Goal: Task Accomplishment & Management: Manage account settings

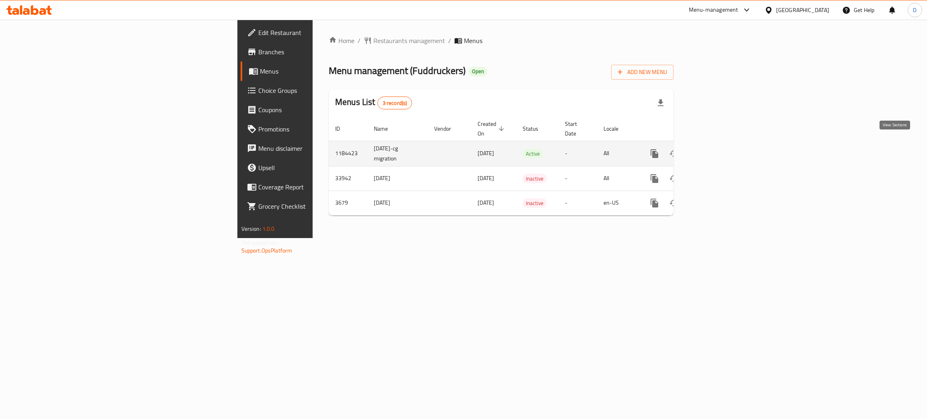
click at [717, 149] on icon "enhanced table" at bounding box center [713, 154] width 10 height 10
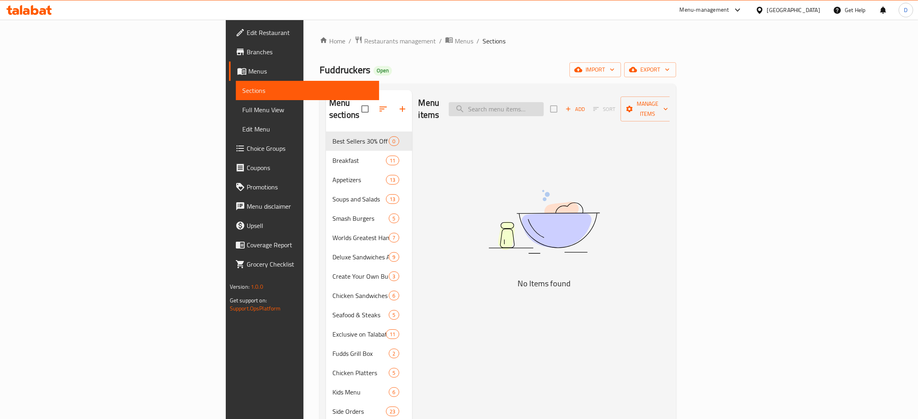
click at [544, 102] on input "search" at bounding box center [496, 109] width 95 height 14
type input "c"
drag, startPoint x: 588, startPoint y: 105, endPoint x: 521, endPoint y: 96, distance: 67.8
click at [544, 104] on input "c" at bounding box center [496, 109] width 95 height 14
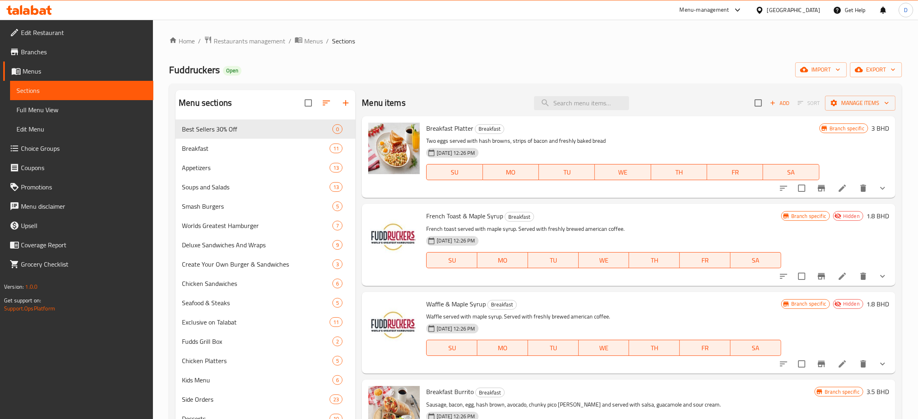
paste input "percentage"
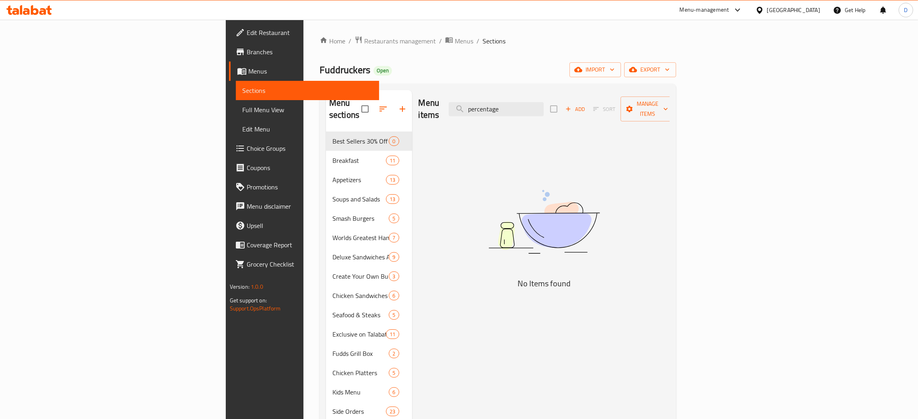
drag, startPoint x: 583, startPoint y: 104, endPoint x: 490, endPoint y: 100, distance: 93.8
click at [490, 100] on div "Menu items percentage Add Sort Manage items" at bounding box center [543, 109] width 251 height 38
paste input "The Works Burger"
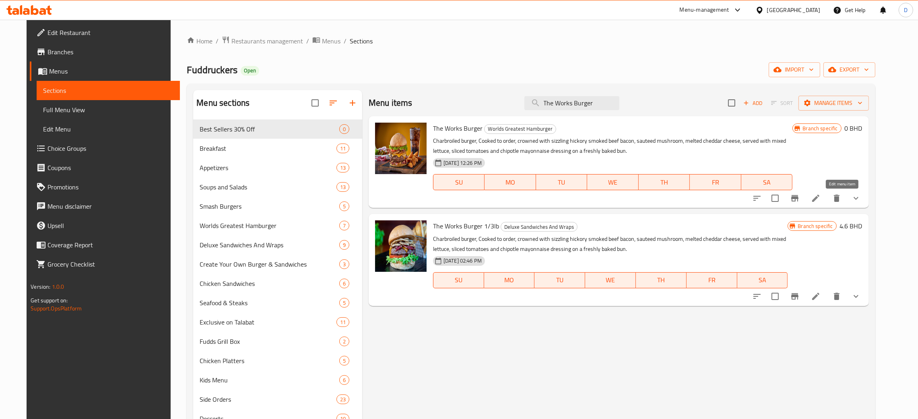
type input "The Works Burger"
click at [819, 202] on icon at bounding box center [815, 198] width 7 height 7
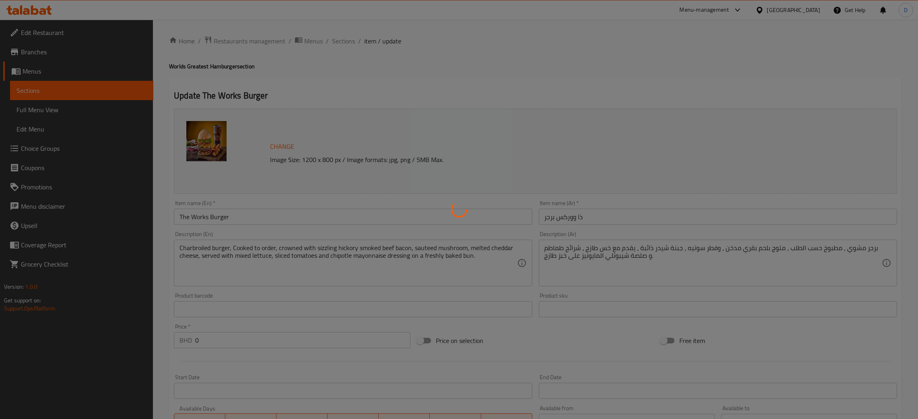
type input "اختيارك لحجم البرجر"
type input "1"
type input "إضافات:"
type input "0"
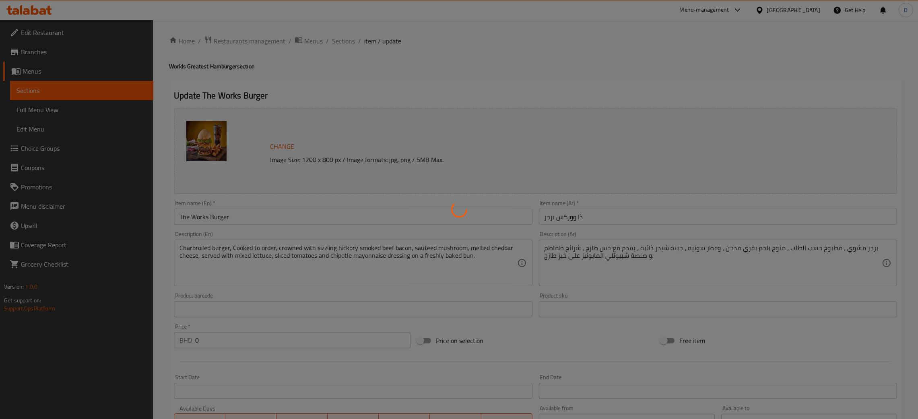
type input "0"
type input "إختيارك من:"
type input "1"
type input "إختيارك من:"
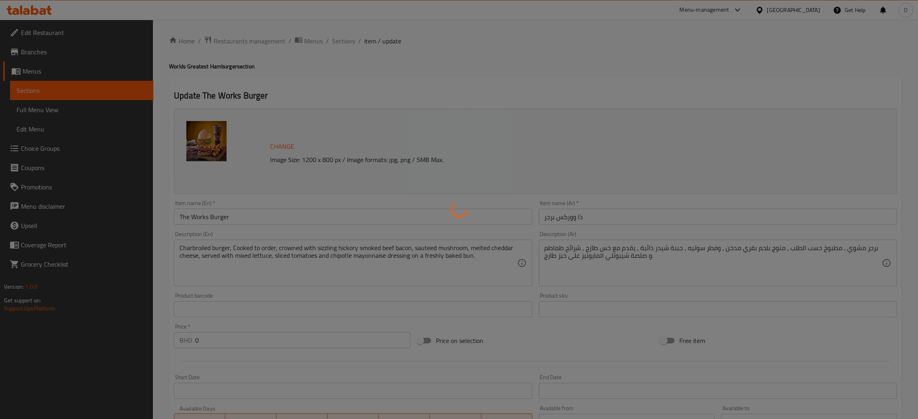
type input "1"
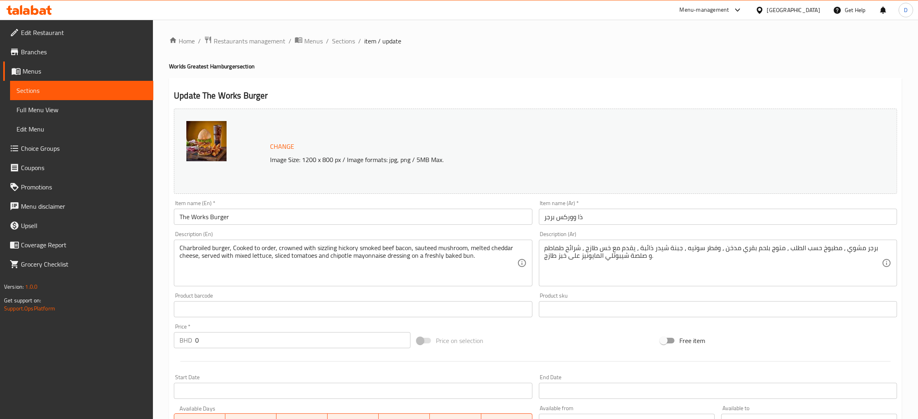
click at [430, 64] on h4 "Worlds Greatest Hamburger section" at bounding box center [535, 66] width 733 height 8
click at [349, 40] on span "Sections" at bounding box center [343, 41] width 23 height 10
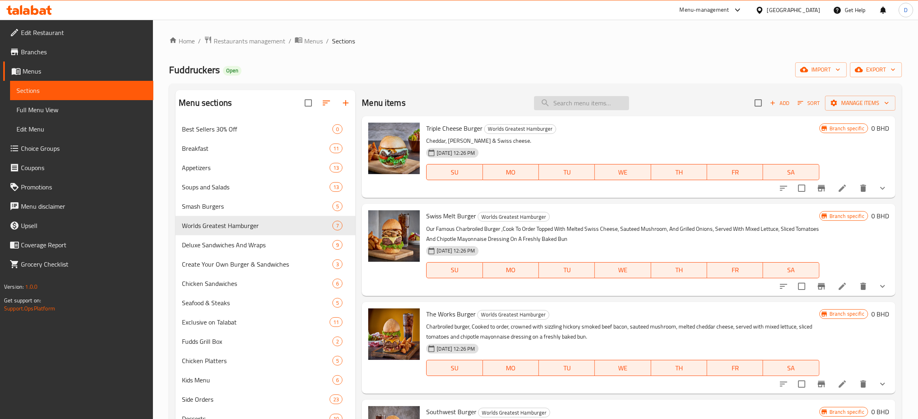
click at [569, 108] on input "search" at bounding box center [581, 103] width 95 height 14
paste input "Buffalo Chicken Salad"
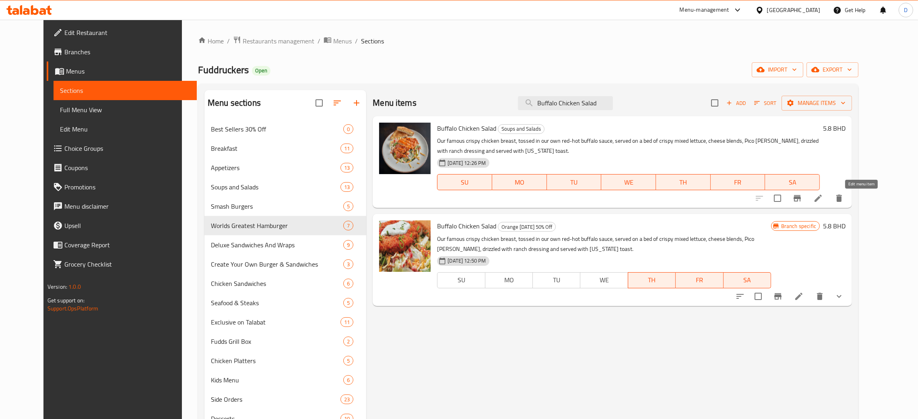
type input "Buffalo Chicken Salad"
click at [823, 200] on icon at bounding box center [818, 199] width 10 height 10
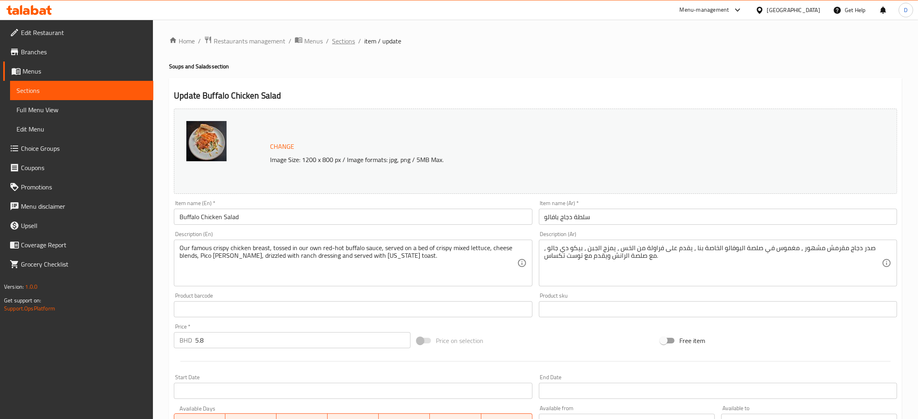
click at [348, 42] on span "Sections" at bounding box center [343, 41] width 23 height 10
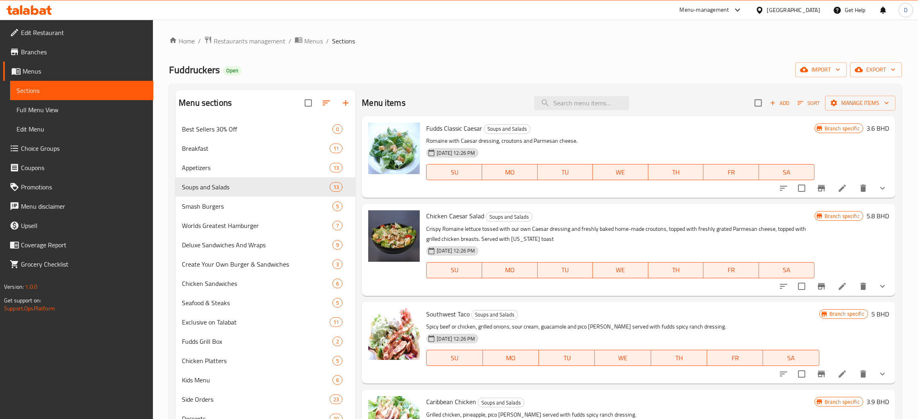
click at [41, 59] on link "Branches" at bounding box center [78, 51] width 150 height 19
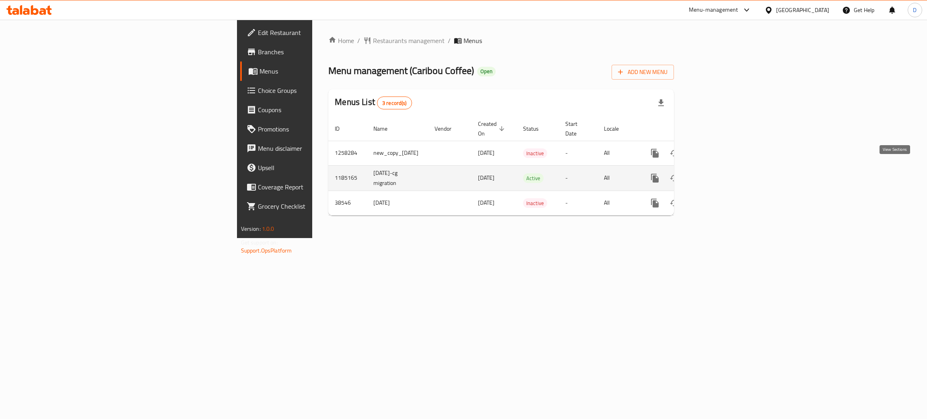
click at [723, 169] on link "enhanced table" at bounding box center [712, 178] width 19 height 19
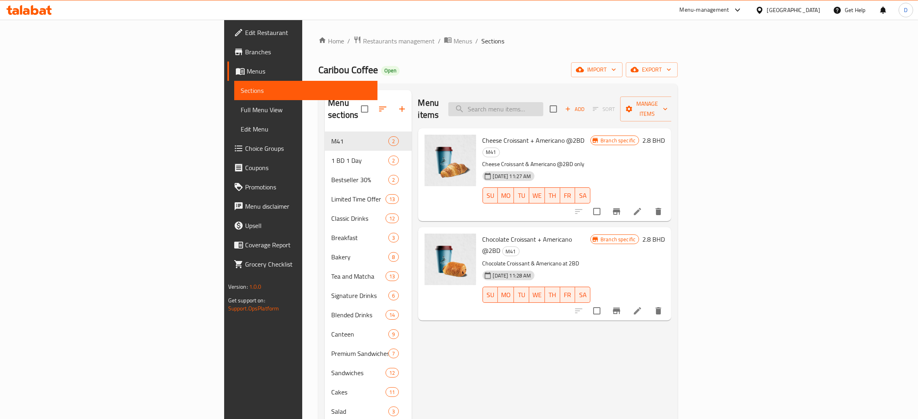
click at [543, 102] on input "search" at bounding box center [495, 109] width 95 height 14
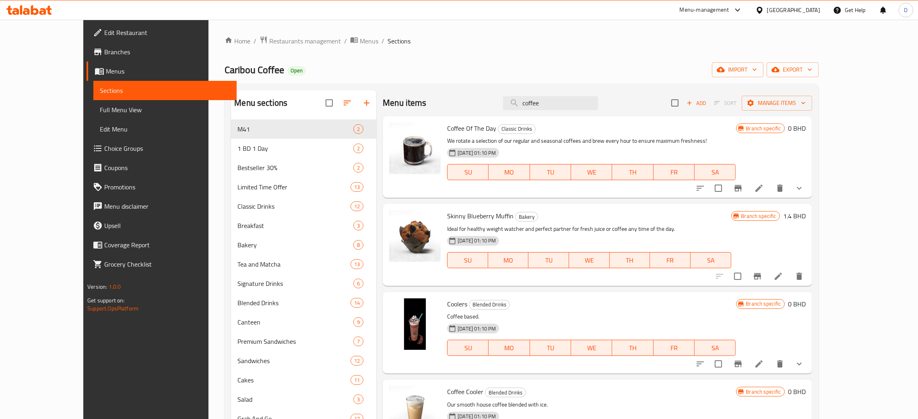
type input "coffee"
click at [764, 189] on icon at bounding box center [759, 188] width 10 height 10
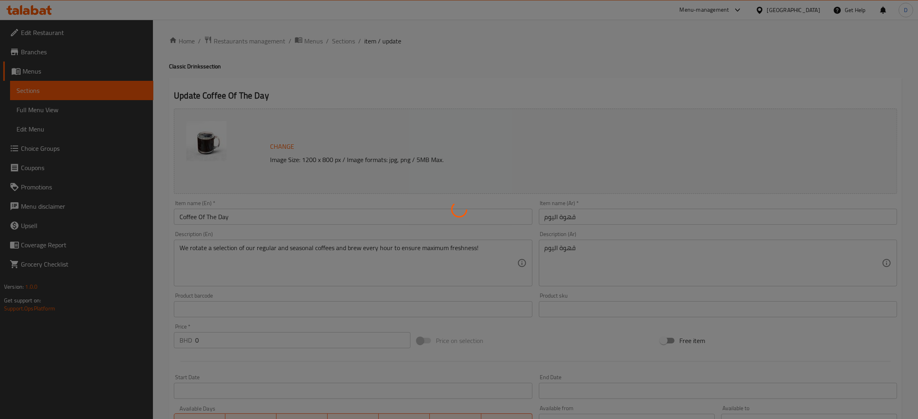
click at [513, 70] on div at bounding box center [459, 209] width 918 height 419
type input "أختيارك من الحجم"
type input "1"
type input "الاضافات:"
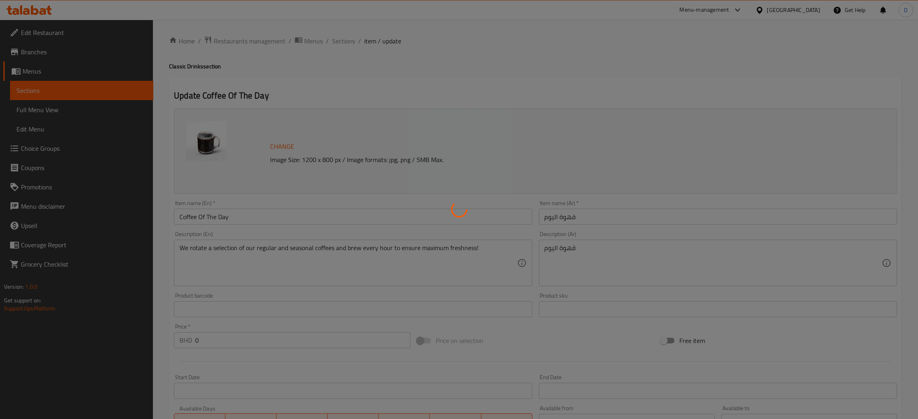
type input "0"
type input "1"
type input "أختيارك من الحليب"
type input "1"
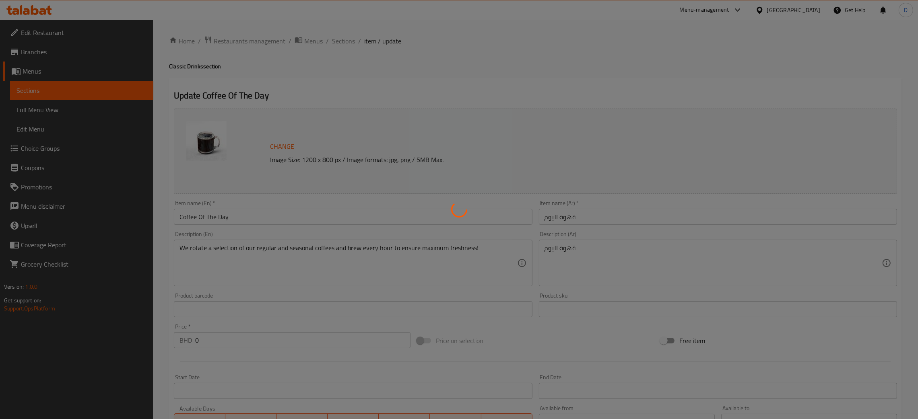
type input "اضافة شراب:"
type input "0"
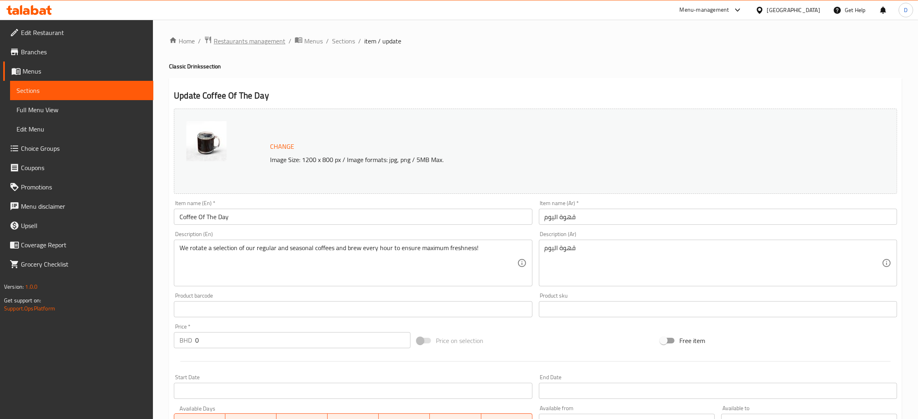
click at [258, 45] on span "Restaurants management" at bounding box center [250, 41] width 72 height 10
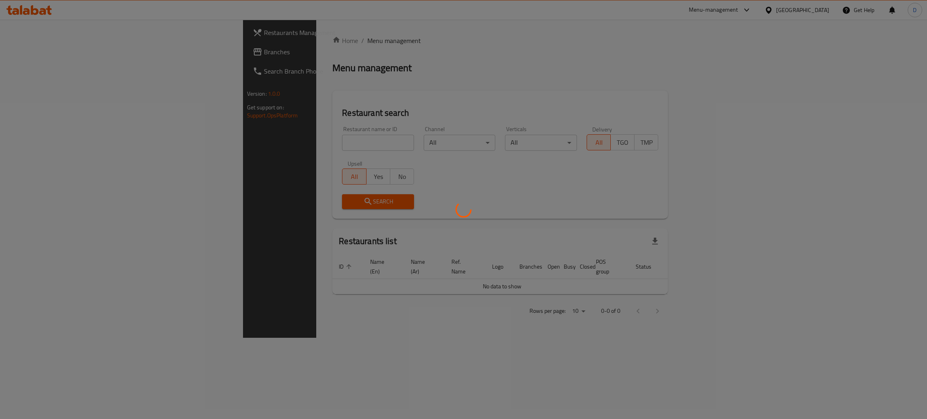
click at [243, 146] on div at bounding box center [463, 209] width 927 height 419
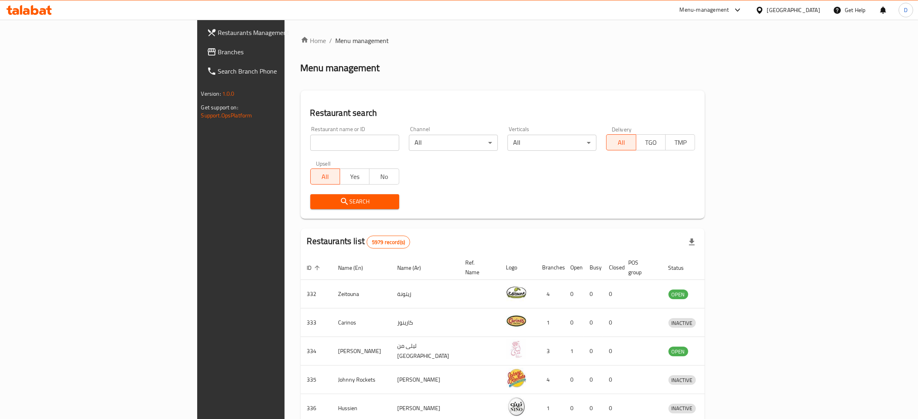
click at [310, 145] on input "search" at bounding box center [354, 143] width 89 height 16
paste input "4527"
type input "4527"
click button "Search" at bounding box center [354, 201] width 89 height 15
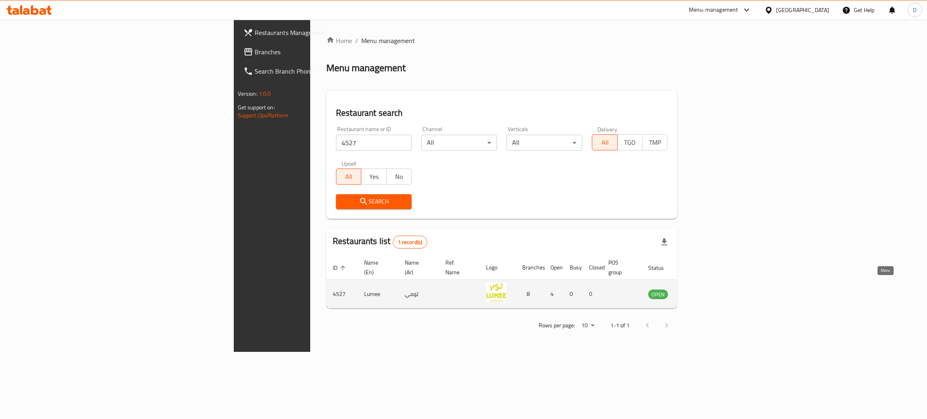
click at [700, 291] on icon "enhanced table" at bounding box center [695, 294] width 9 height 7
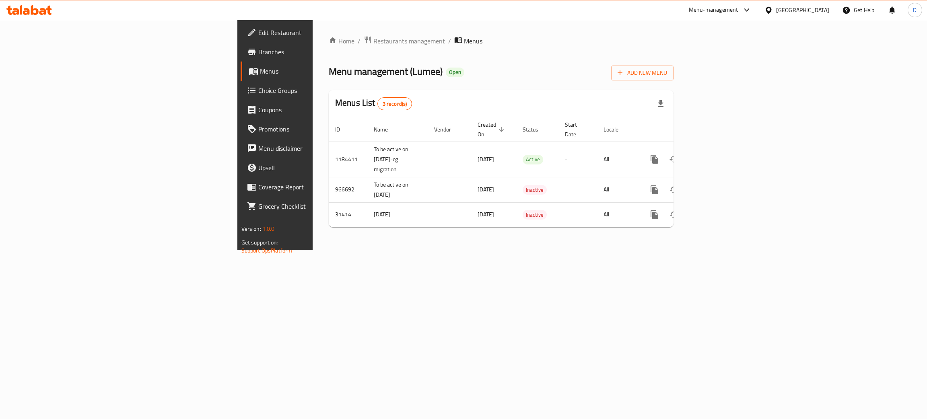
click at [258, 51] on span "Branches" at bounding box center [322, 52] width 128 height 10
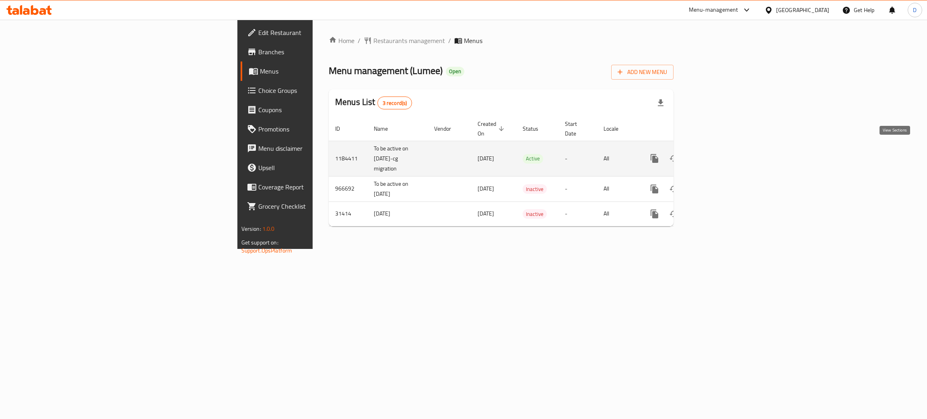
click at [722, 154] on link "enhanced table" at bounding box center [712, 158] width 19 height 19
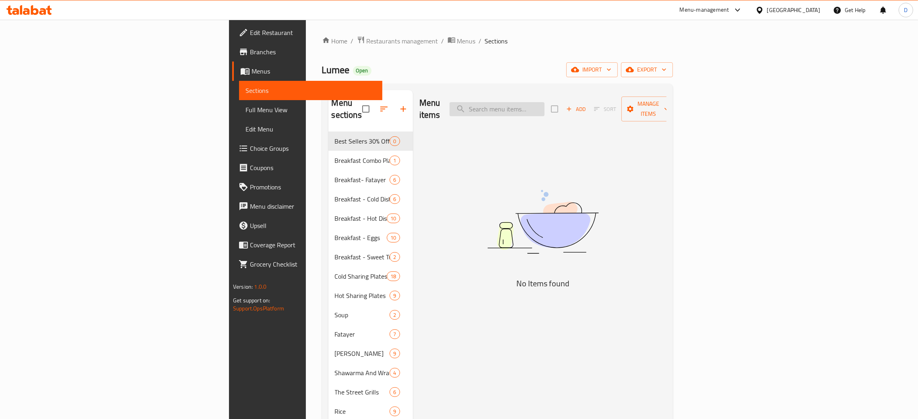
click at [544, 104] on input "search" at bounding box center [496, 109] width 95 height 14
paste input "Tikka Lumee"
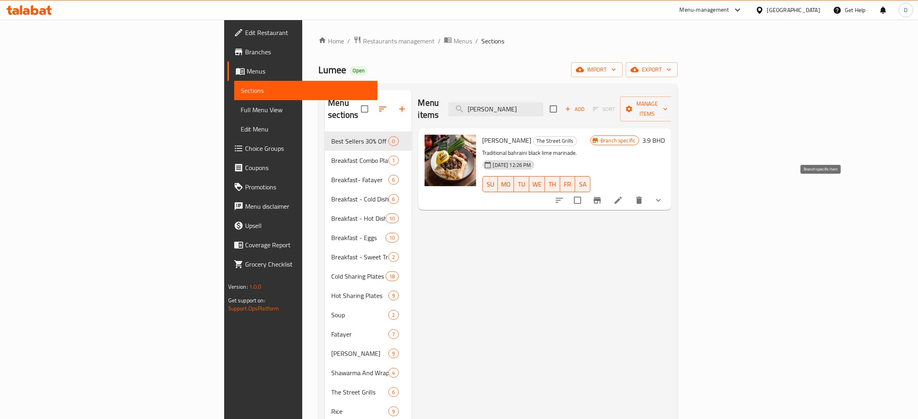
type input "Tikka Lumee"
click at [623, 196] on icon at bounding box center [618, 201] width 10 height 10
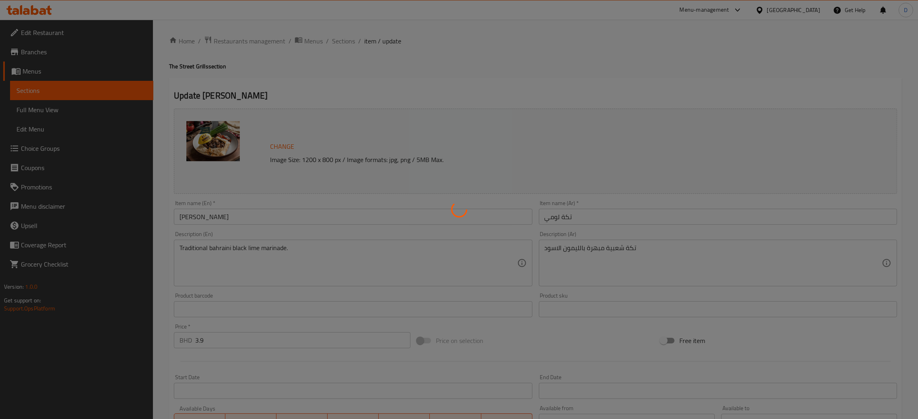
type input "إختيارك من السلطة:"
type input "1"
type input "إكسترا صلصة منفصلة:"
type input "0"
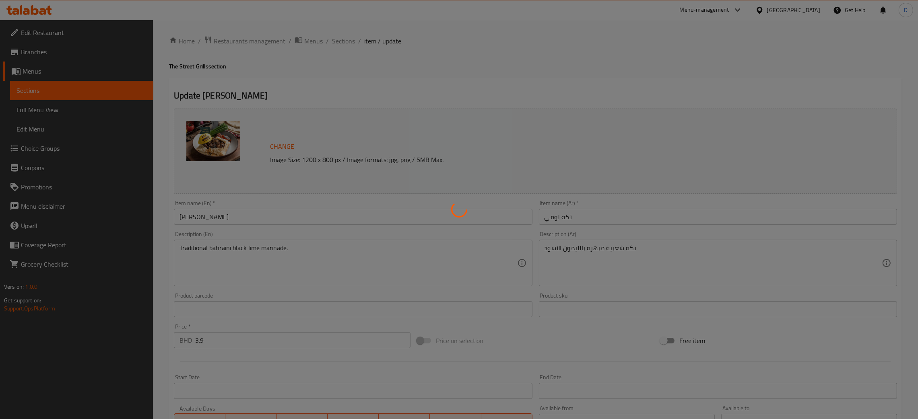
type input "4"
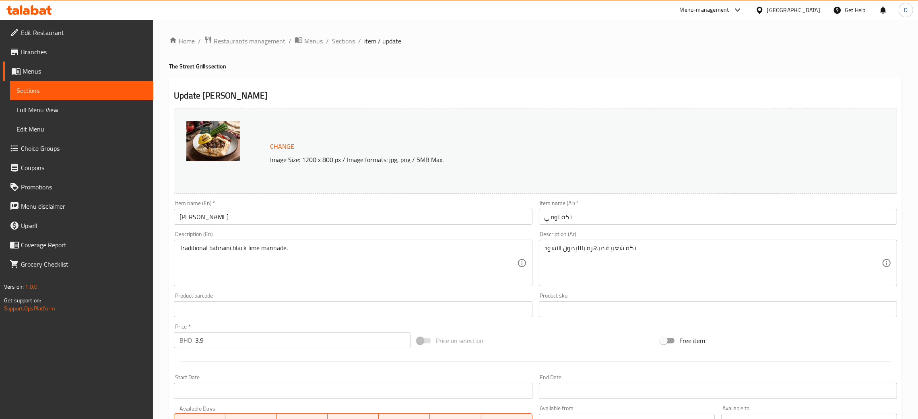
click at [549, 46] on ol "Home / Restaurants management / Menus / Sections / item / update" at bounding box center [535, 41] width 733 height 10
click at [346, 39] on span "Sections" at bounding box center [343, 41] width 23 height 10
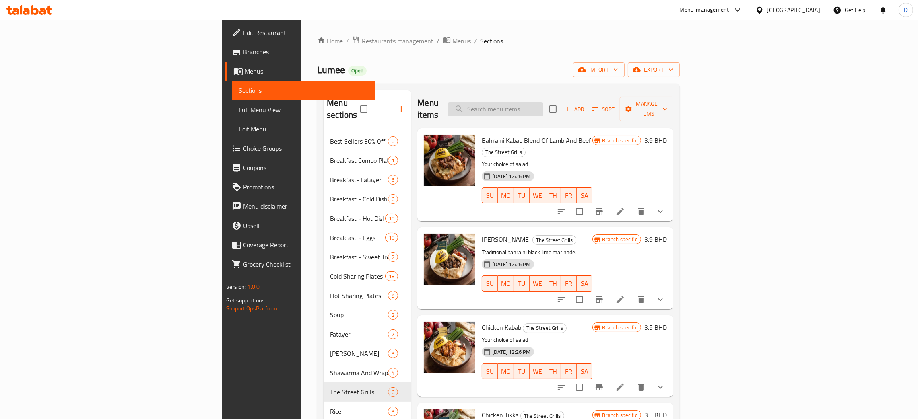
click at [543, 103] on input "search" at bounding box center [495, 109] width 95 height 14
paste input "Chicken Tikka And Cheese Fatayer"
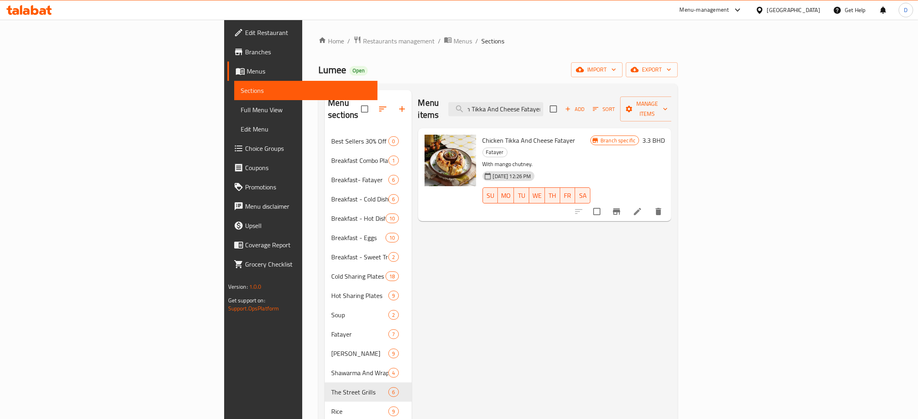
type input "Chicken Tikka And Cheese Fatayer"
click at [642, 207] on icon at bounding box center [637, 212] width 10 height 10
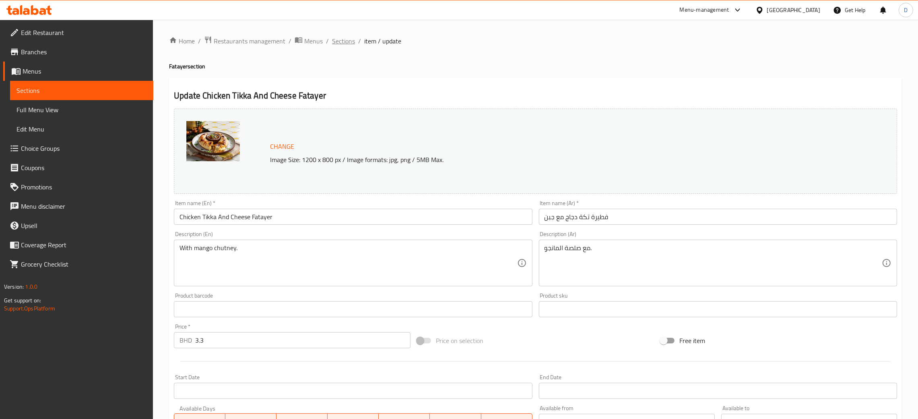
click at [346, 45] on span "Sections" at bounding box center [343, 41] width 23 height 10
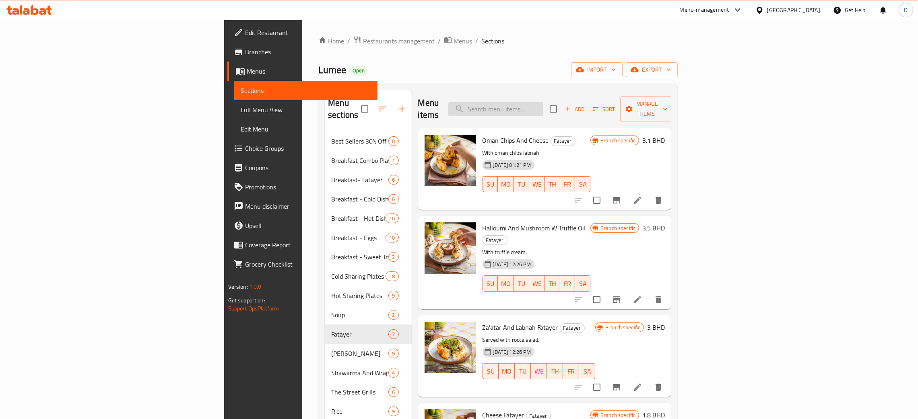
click at [543, 104] on input "search" at bounding box center [495, 109] width 95 height 14
paste input "Oman Chips & Cheese"
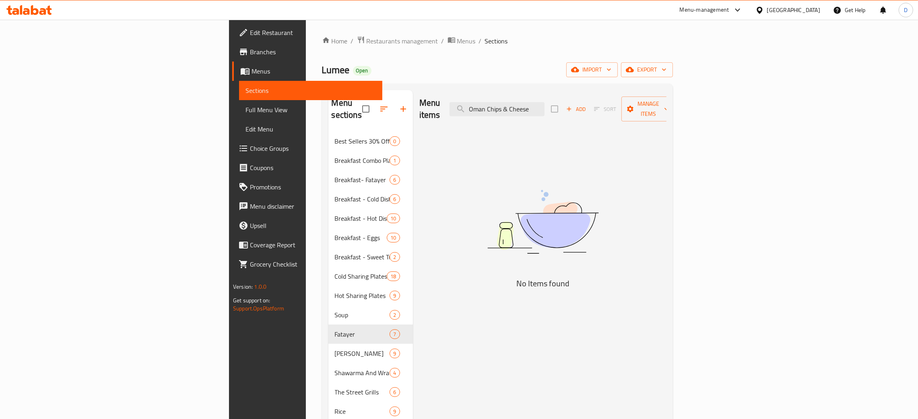
drag, startPoint x: 587, startPoint y: 100, endPoint x: 711, endPoint y: 95, distance: 124.0
click at [666, 96] on div "Menu items Oman Chips & Cheese Add Sort Manage items" at bounding box center [542, 109] width 247 height 38
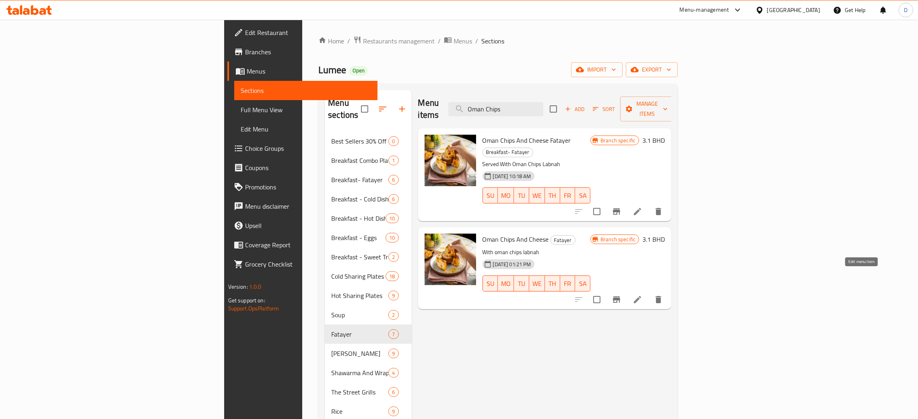
type input "Oman Chips"
click at [642, 295] on icon at bounding box center [637, 300] width 10 height 10
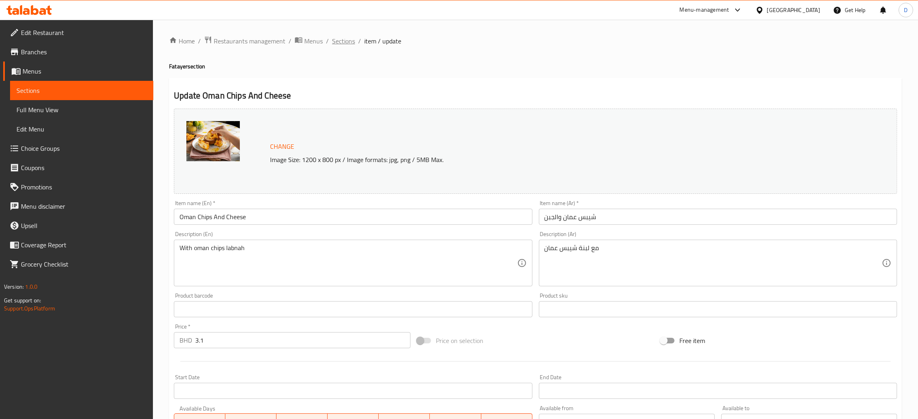
click at [347, 39] on span "Sections" at bounding box center [343, 41] width 23 height 10
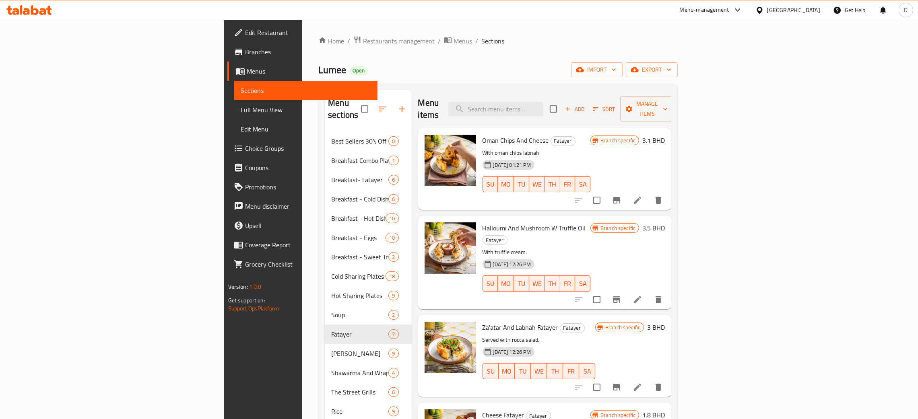
click at [482, 134] on span "Oman Chips And Cheese" at bounding box center [515, 140] width 66 height 12
copy h6 "Oman Chips And Cheese"
click at [543, 103] on input "search" at bounding box center [495, 109] width 95 height 14
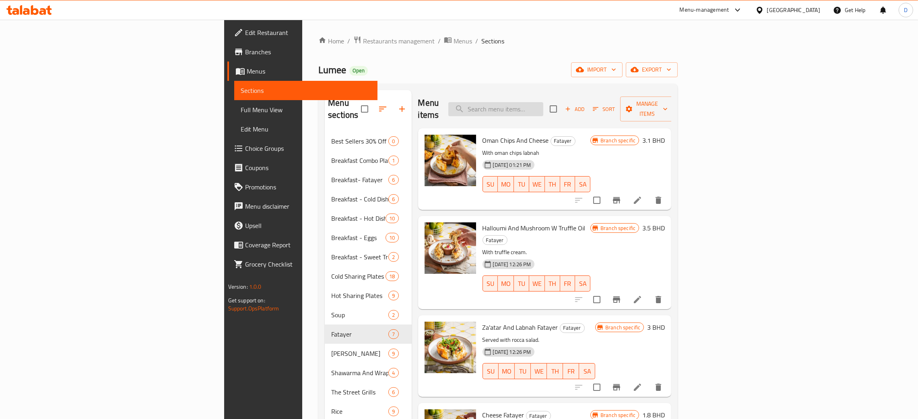
paste input "Oman Chips And Cheese"
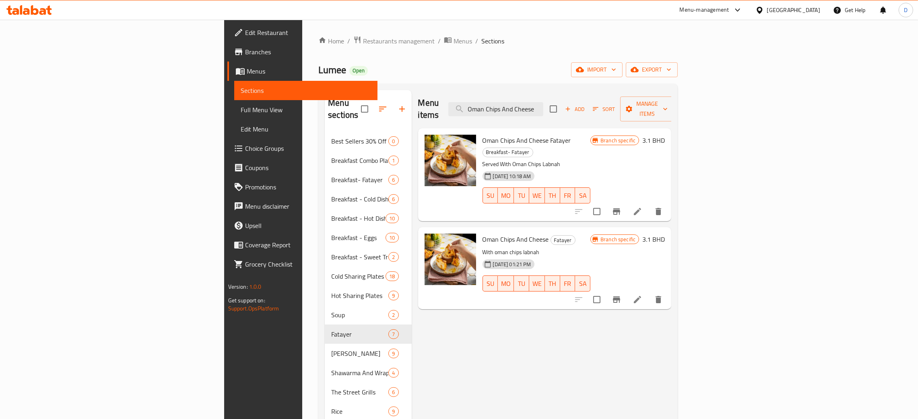
type input "Oman Chips And Cheese"
click at [642, 207] on icon at bounding box center [637, 212] width 10 height 10
